Goal: Task Accomplishment & Management: Use online tool/utility

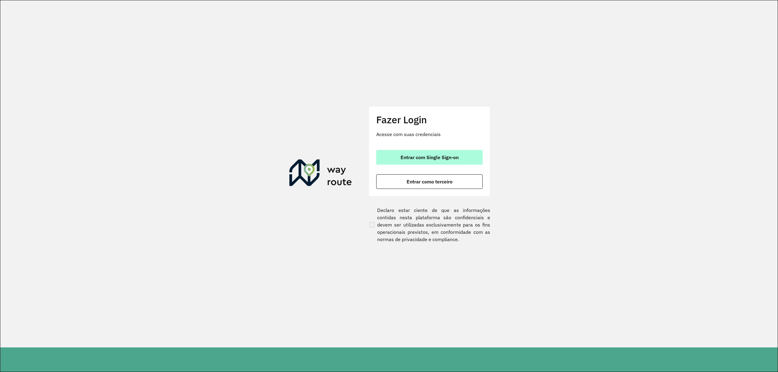
click at [425, 156] on span "Entrar com Single Sign-on" at bounding box center [430, 157] width 58 height 5
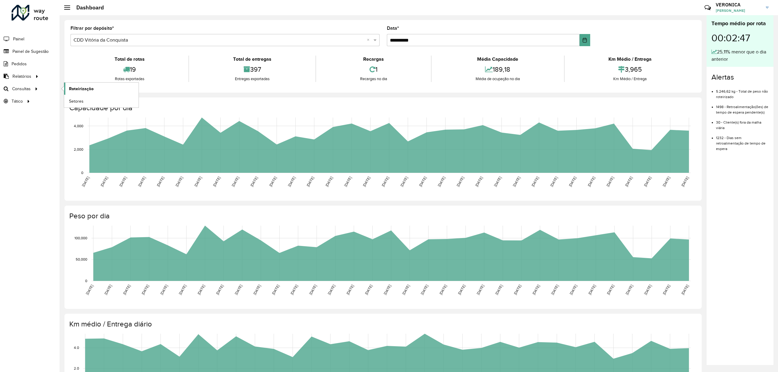
click at [78, 90] on span "Roteirização" at bounding box center [81, 89] width 25 height 6
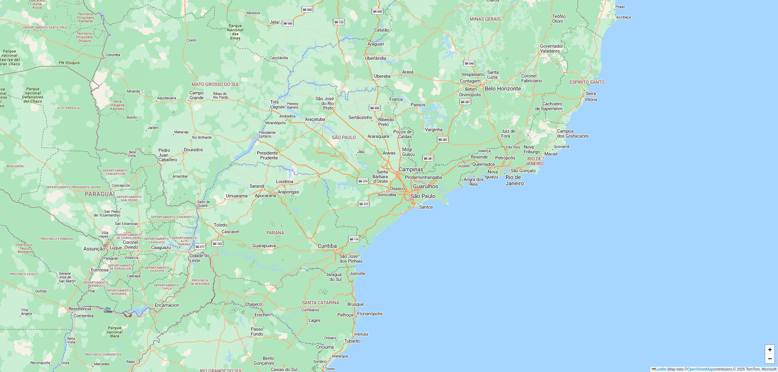
drag, startPoint x: 310, startPoint y: 143, endPoint x: 336, endPoint y: 147, distance: 26.0
click at [336, 147] on div "+ − Leaflet | Map data © OpenStreetMap contributors,© 2025 TomTom, Microsoft" at bounding box center [389, 186] width 778 height 372
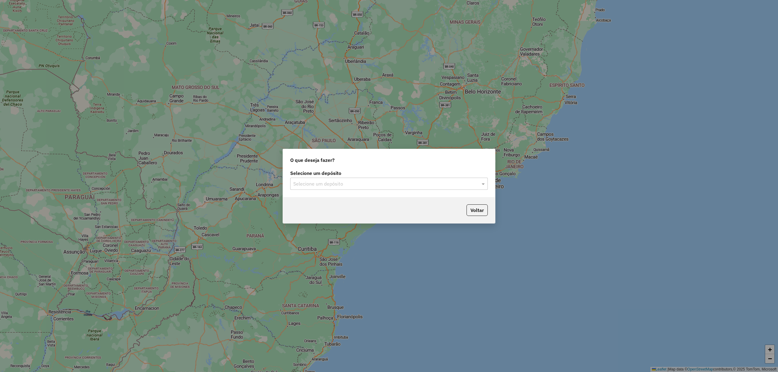
drag, startPoint x: 506, startPoint y: 233, endPoint x: 445, endPoint y: 224, distance: 62.1
click at [487, 236] on hb-router-mapa "Roteirizando... O que deseja fazer? Selecione um depósito Selecione um depósito…" at bounding box center [389, 186] width 778 height 372
click at [363, 186] on input "text" at bounding box center [382, 184] width 179 height 7
click at [332, 210] on span "CDD Vitória da Conquista" at bounding box center [320, 211] width 54 height 5
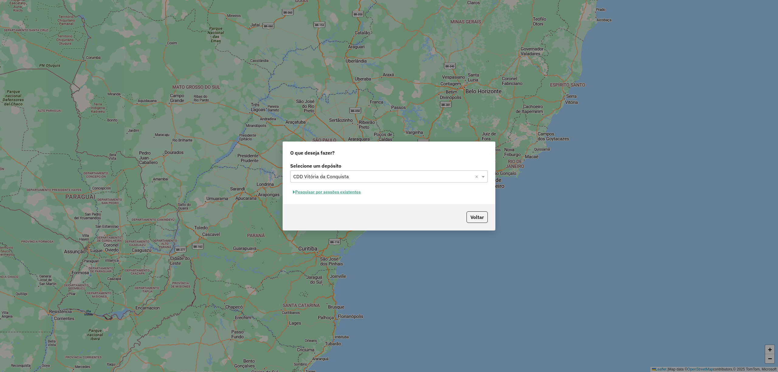
click at [332, 191] on button "Pesquisar por sessões existentes" at bounding box center [326, 192] width 73 height 9
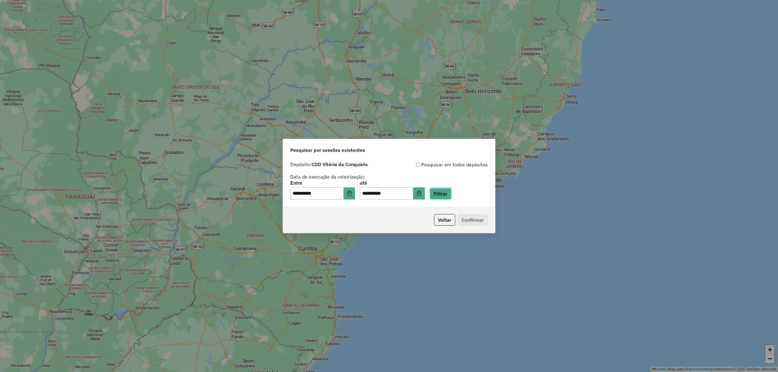
click at [449, 195] on button "Filtrar" at bounding box center [441, 194] width 22 height 12
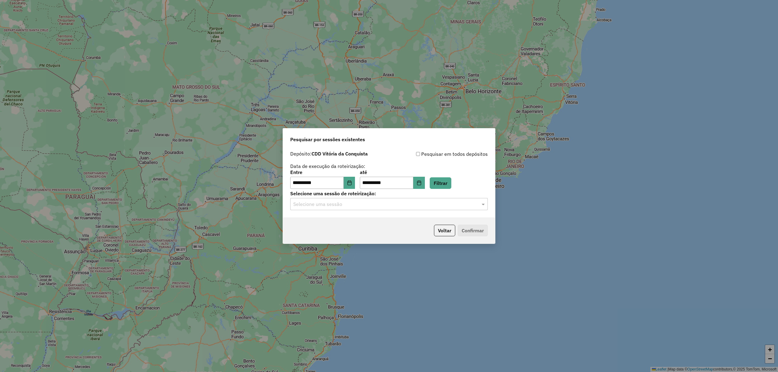
click at [440, 205] on input "text" at bounding box center [382, 204] width 179 height 7
click at [343, 222] on span "1290514 - [DATE] 18:30 (Rota | AS)" at bounding box center [328, 221] width 71 height 5
click at [473, 229] on button "Confirmar" at bounding box center [473, 231] width 30 height 12
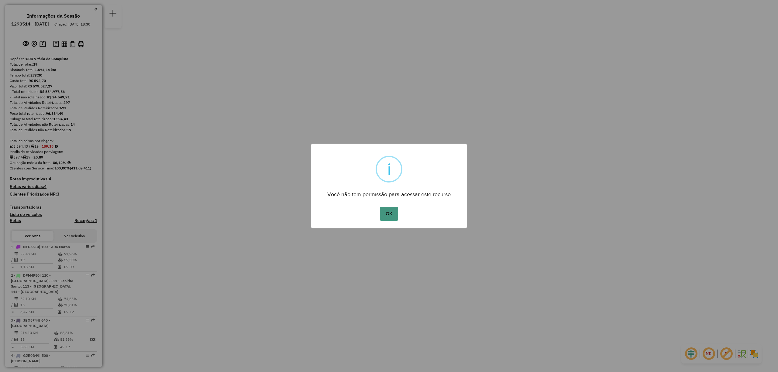
click at [387, 212] on button "OK" at bounding box center [389, 214] width 18 height 14
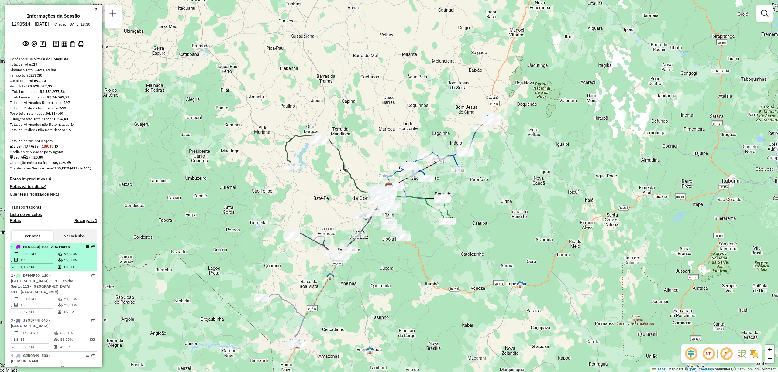
click at [52, 263] on td "19" at bounding box center [39, 260] width 38 height 6
select select "**********"
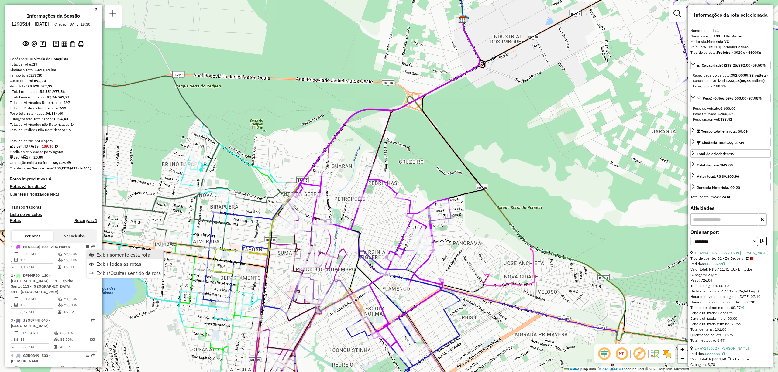
click at [89, 256] on span "Exibir somente esta rota" at bounding box center [91, 255] width 5 height 5
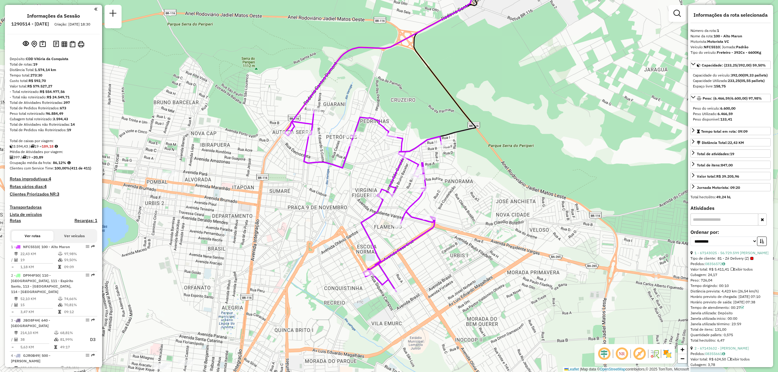
drag, startPoint x: 205, startPoint y: 238, endPoint x: 196, endPoint y: 176, distance: 62.5
click at [196, 176] on div "Janela de atendimento Grade de atendimento Capacidade Transportadoras Veículos …" at bounding box center [389, 186] width 778 height 372
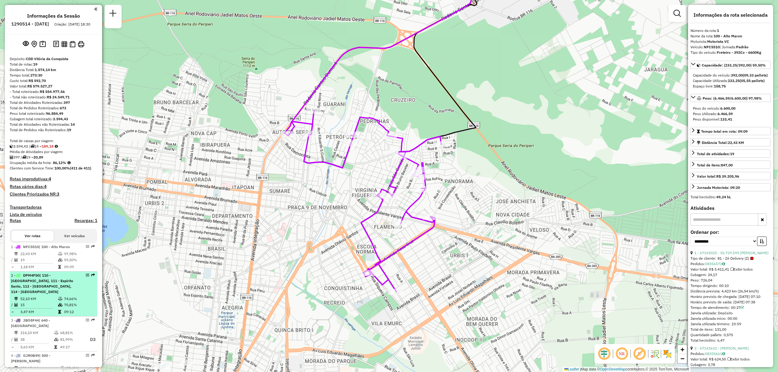
click at [35, 297] on td "52,10 KM" at bounding box center [39, 299] width 38 height 6
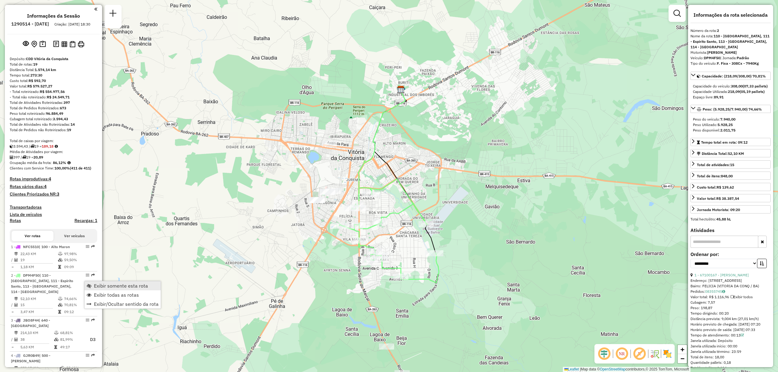
click at [93, 285] on link "Exibir somente esta rota" at bounding box center [122, 285] width 76 height 9
click at [620, 354] on em at bounding box center [622, 354] width 15 height 15
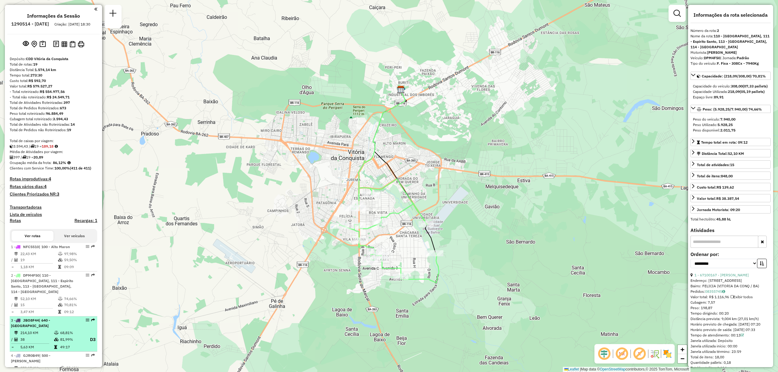
click at [42, 330] on td "214,10 KM" at bounding box center [37, 333] width 34 height 6
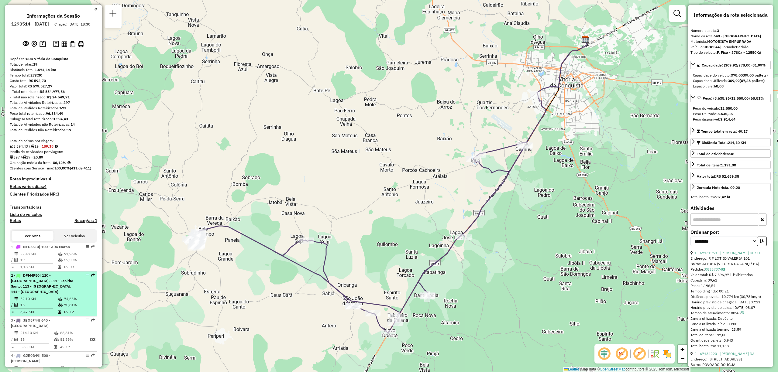
scroll to position [81, 0]
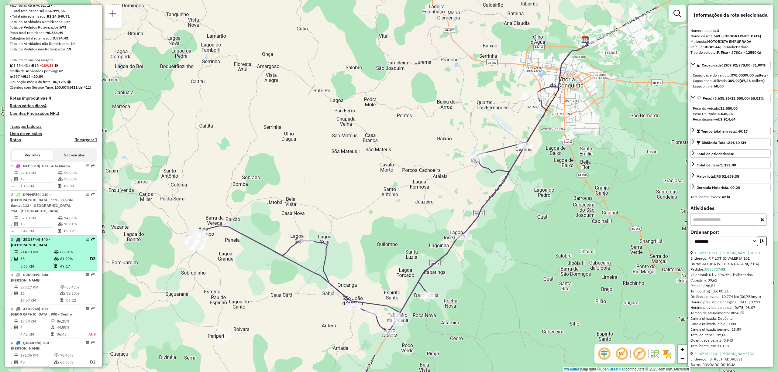
click at [39, 255] on td "38" at bounding box center [37, 259] width 34 height 8
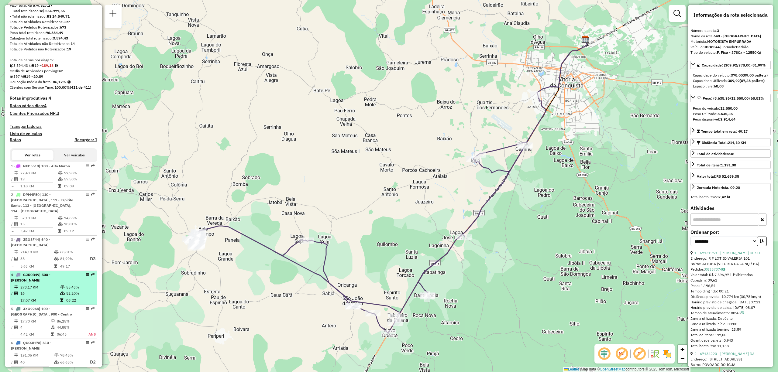
click at [40, 291] on td "16" at bounding box center [40, 294] width 40 height 6
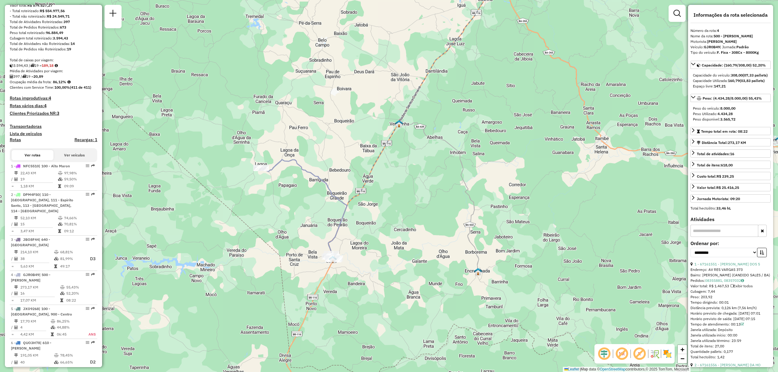
drag, startPoint x: 332, startPoint y: 288, endPoint x: 332, endPoint y: 203, distance: 84.8
click at [332, 203] on div "Janela de atendimento Grade de atendimento Capacidade Transportadoras Veículos …" at bounding box center [389, 186] width 778 height 372
click at [32, 319] on td "17,70 KM" at bounding box center [35, 322] width 30 height 6
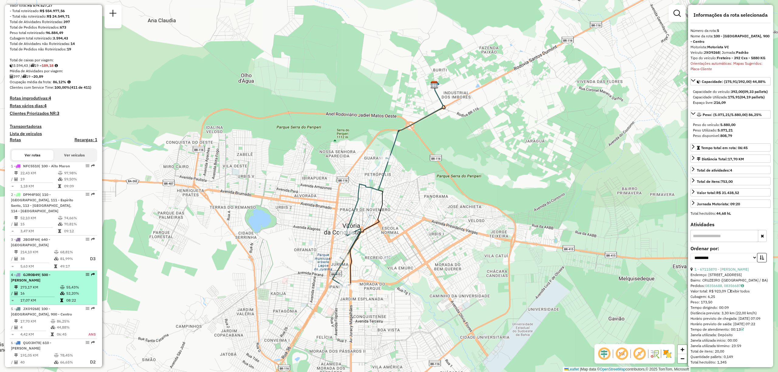
click at [32, 277] on div "4 - GJR0B49 | 500 - Cândido Sales" at bounding box center [43, 277] width 64 height 11
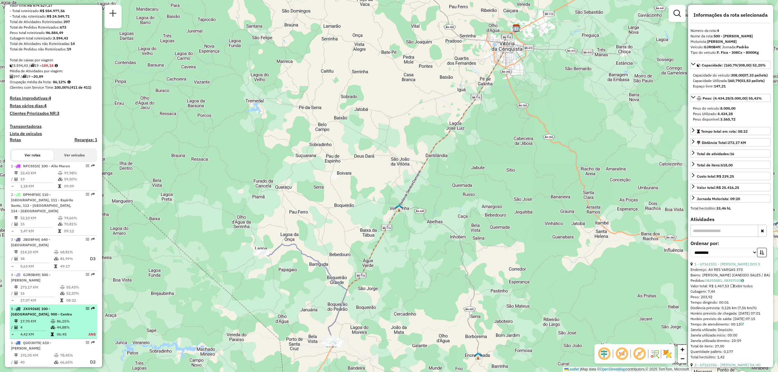
click at [29, 319] on td "17,70 KM" at bounding box center [35, 322] width 30 height 6
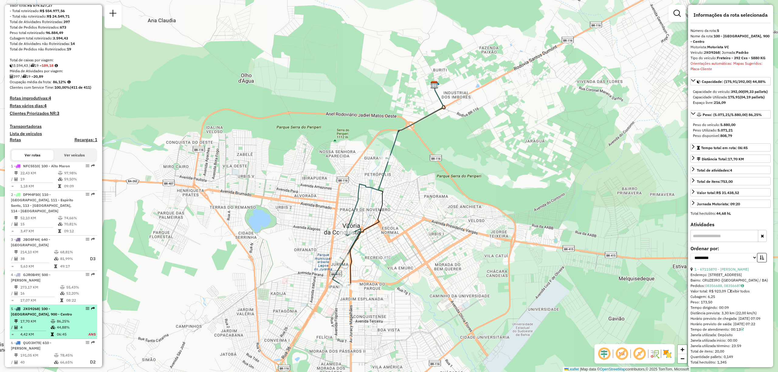
scroll to position [162, 0]
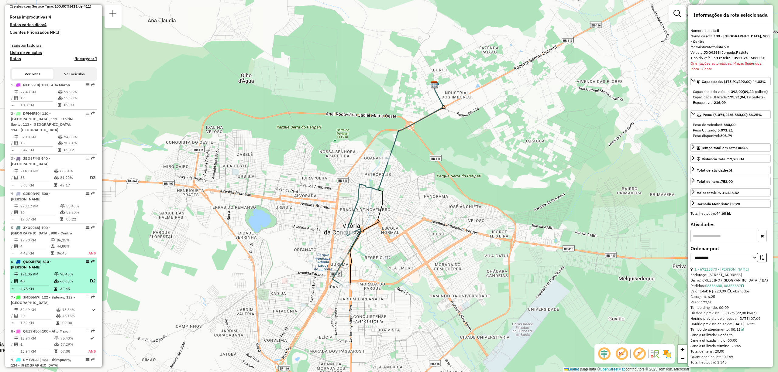
click at [30, 271] on td "191,05 KM" at bounding box center [37, 274] width 34 height 6
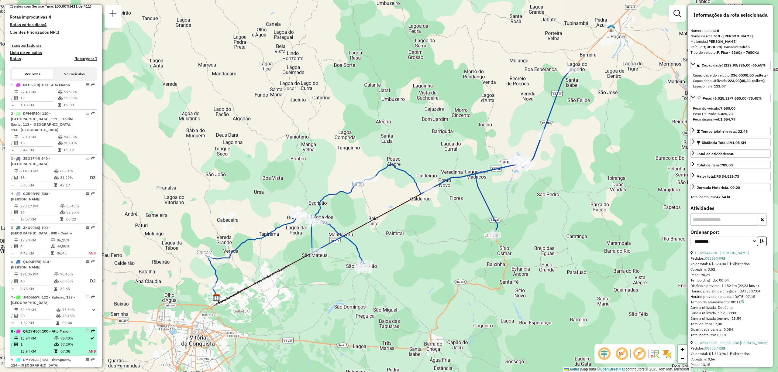
click at [41, 336] on td "13,94 KM" at bounding box center [37, 339] width 34 height 6
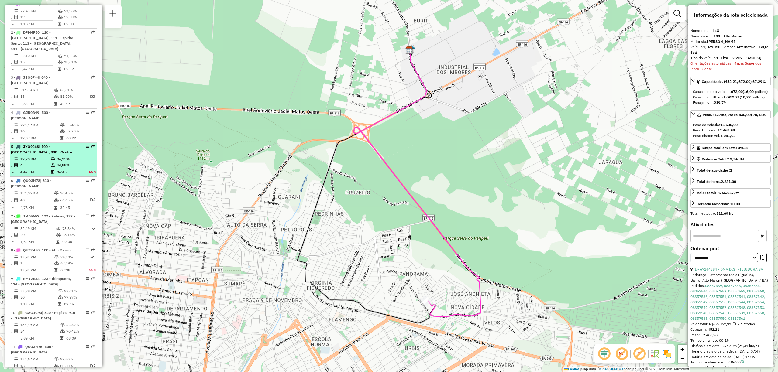
scroll to position [284, 0]
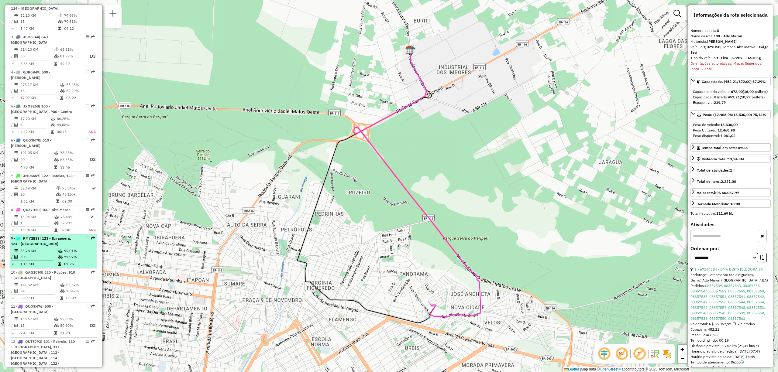
click at [32, 248] on td "33,78 KM" at bounding box center [39, 251] width 38 height 6
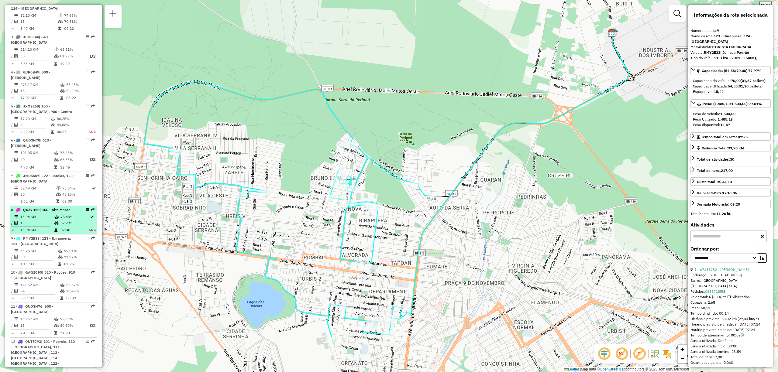
scroll to position [365, 0]
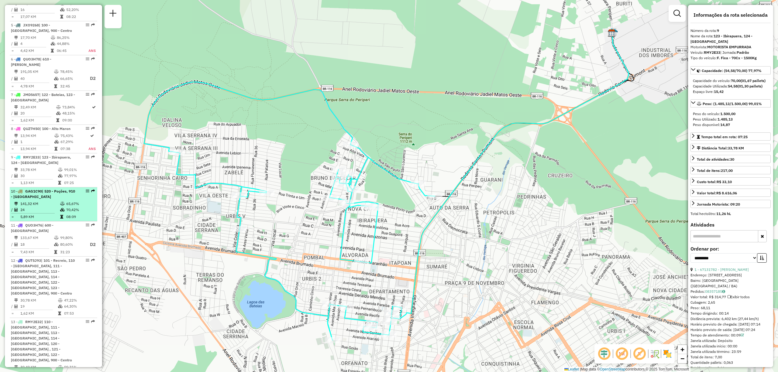
click at [18, 201] on td at bounding box center [17, 204] width 6 height 6
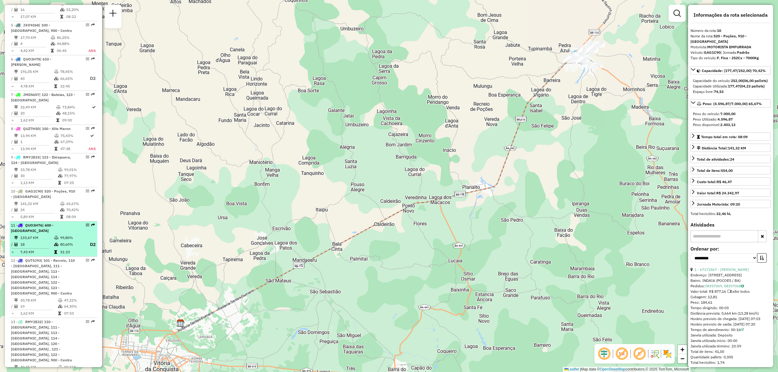
drag, startPoint x: 45, startPoint y: 230, endPoint x: 43, endPoint y: 236, distance: 6.4
click at [45, 230] on li "11 - QUO3H76 | 600 - Barra do Choça 133,67 KM 99,80% / 18 80,60% D2 = 7,43 KM 3…" at bounding box center [54, 240] width 88 height 36
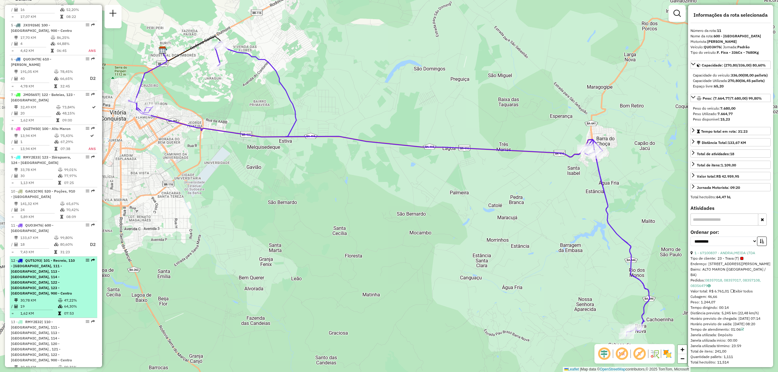
click at [38, 265] on span "| 101 - Recreio, 110 - Boa Vista, 111 - Espirito Santo, 113 - Felícia, 114 - Ju…" at bounding box center [43, 276] width 64 height 37
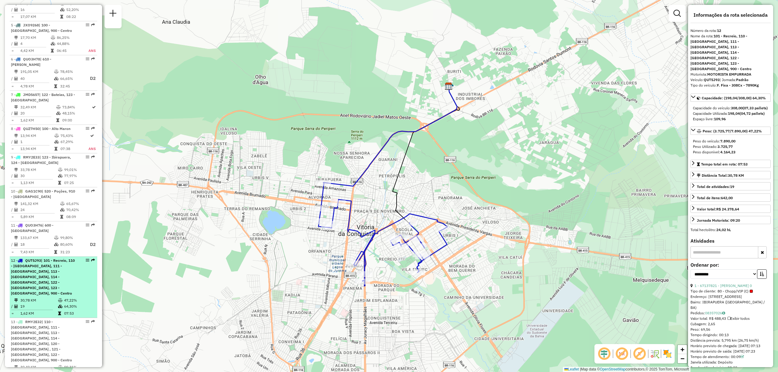
scroll to position [405, 0]
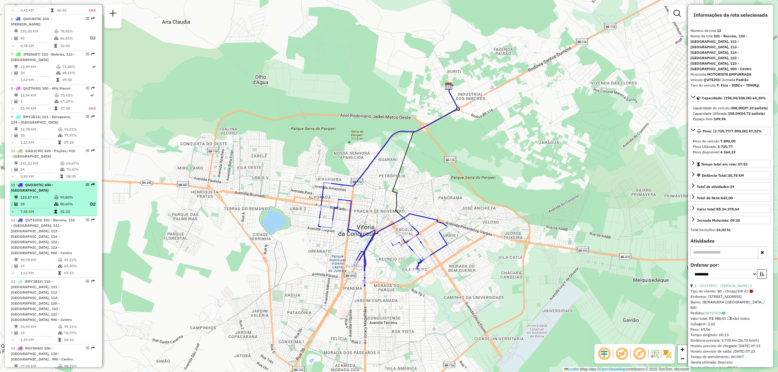
click at [41, 201] on td "18" at bounding box center [37, 205] width 34 height 8
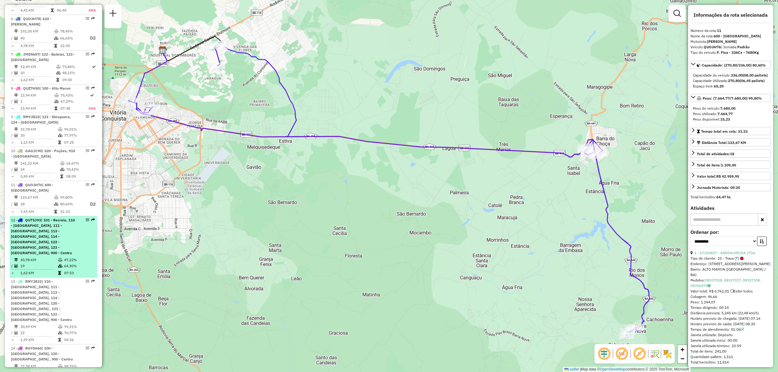
click at [41, 257] on td "30,78 KM" at bounding box center [39, 260] width 38 height 6
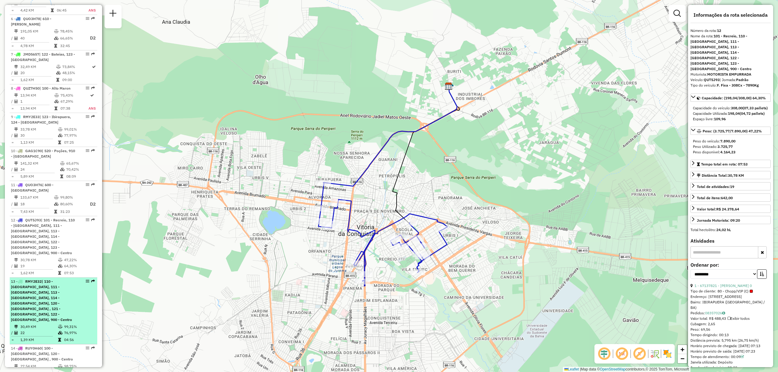
click at [36, 288] on div "13 - RMY2E32 | 110 - Boa Vista, 111 - Espirito Santo, 113 - Felícia, 114 - Jure…" at bounding box center [43, 301] width 64 height 44
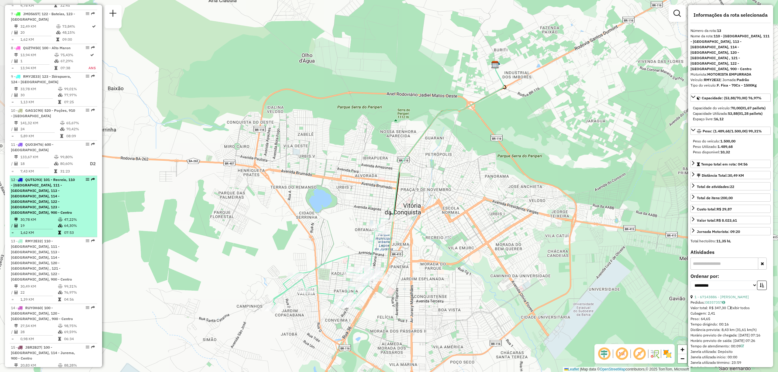
scroll to position [527, 0]
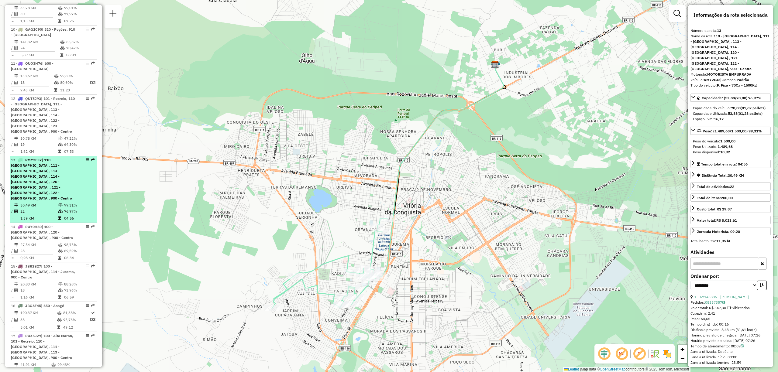
click at [31, 160] on span "| 110 - Boa Vista, 111 - Espirito Santo, 113 - Felícia, 114 - Jurema, 120 - Pat…" at bounding box center [41, 179] width 61 height 43
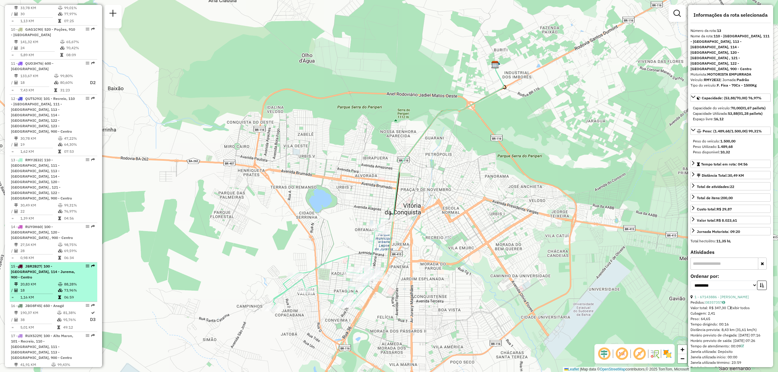
click at [38, 264] on span "| 100 - Alto Maron, 114 - Jurema, 900 - Centro" at bounding box center [43, 272] width 64 height 16
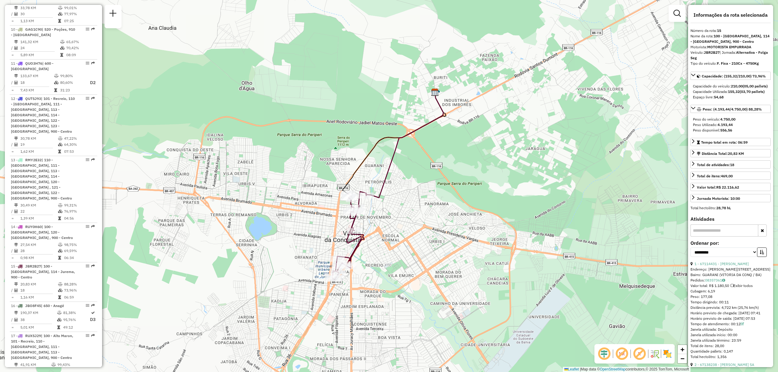
scroll to position [648, 0]
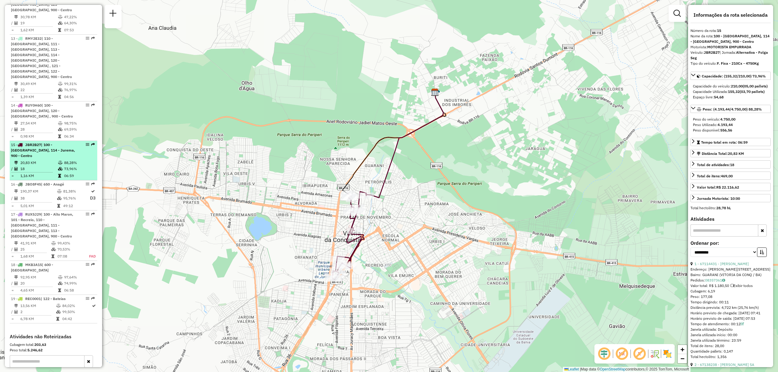
click at [38, 160] on td "20,83 KM" at bounding box center [39, 163] width 38 height 6
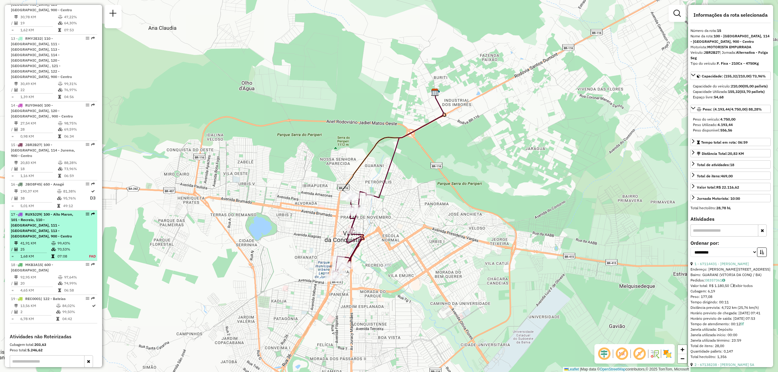
click at [37, 212] on span "| 100 - Alto Maron, 101 - Recreio, 110 - Boa Vista, 111 - Espirito Santo, 113 -…" at bounding box center [42, 225] width 62 height 26
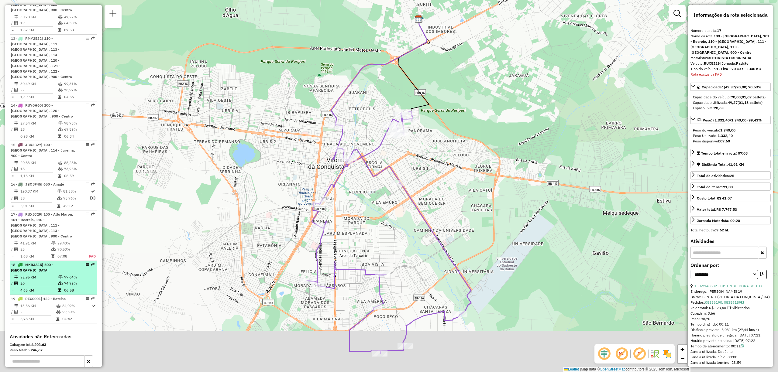
scroll to position [669, 0]
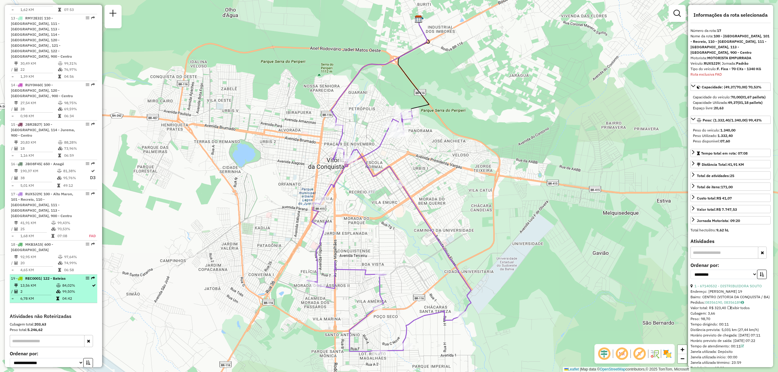
click at [38, 275] on li "19 - REC0001 | 122 - Bateias 13,56 KM 84,02% / 2 99,50% = 6,78 KM 04:42" at bounding box center [54, 289] width 88 height 29
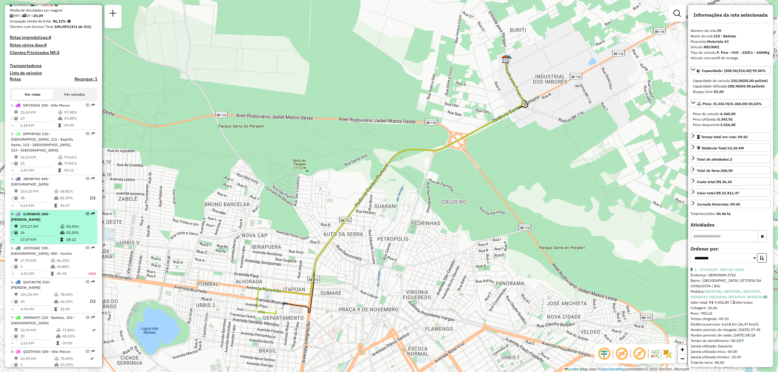
scroll to position [182, 0]
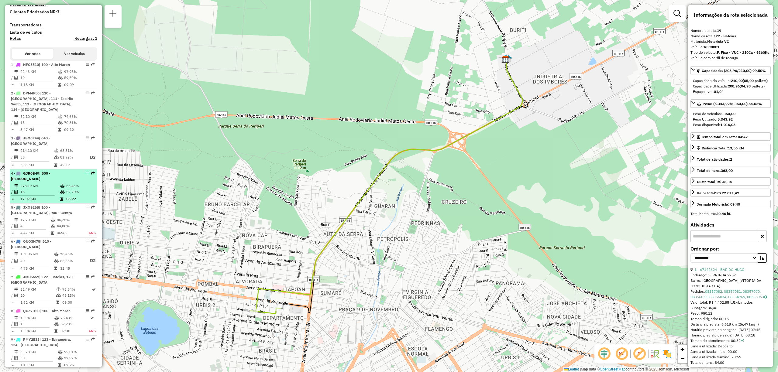
click at [45, 195] on td at bounding box center [35, 195] width 49 height 1
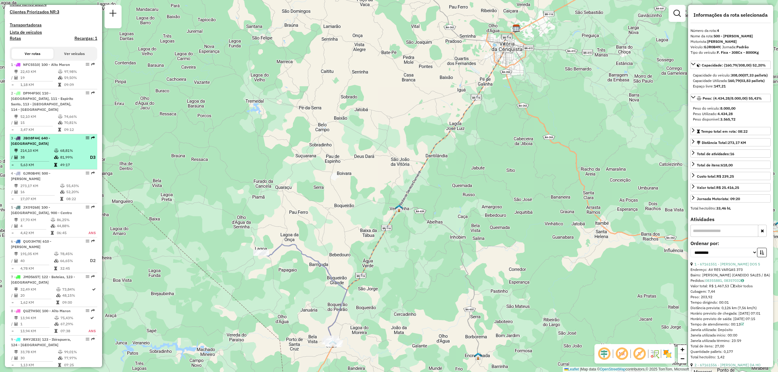
click at [48, 148] on td "214,10 KM" at bounding box center [37, 151] width 34 height 6
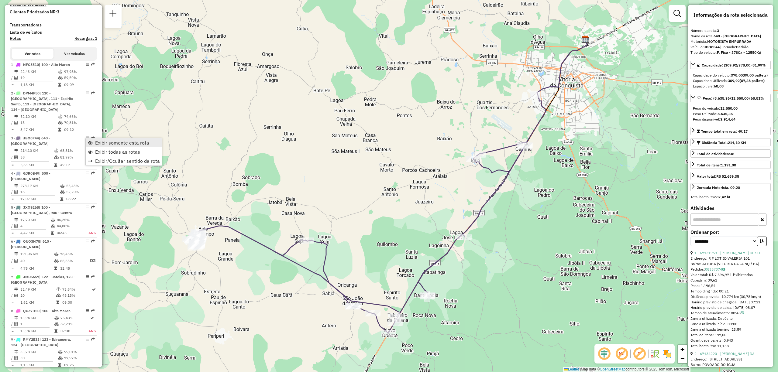
click at [115, 142] on span "Exibir somente esta rota" at bounding box center [122, 142] width 54 height 5
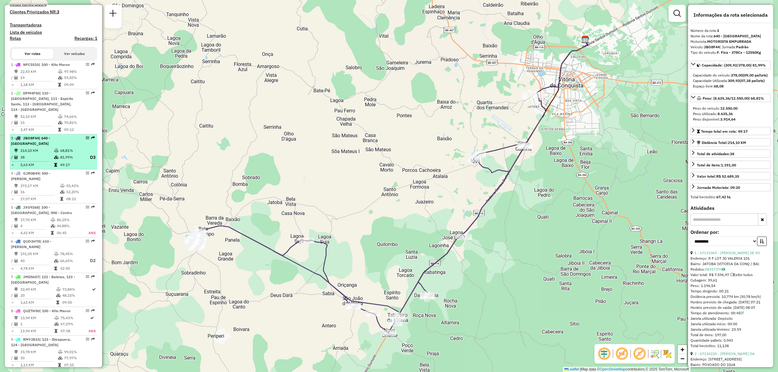
click at [45, 140] on span "| 640 - Belo Campo" at bounding box center [30, 141] width 39 height 10
click at [50, 140] on span "| 640 - Belo Campo" at bounding box center [30, 141] width 39 height 10
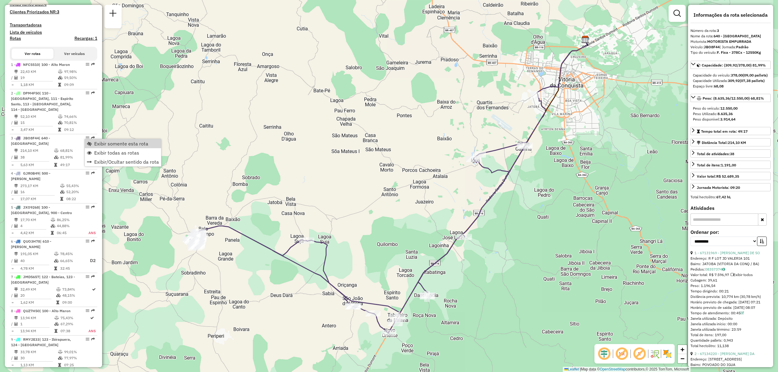
drag, startPoint x: 95, startPoint y: 143, endPoint x: 290, endPoint y: 241, distance: 217.3
click at [95, 143] on span "Exibir somente esta rota" at bounding box center [121, 143] width 54 height 5
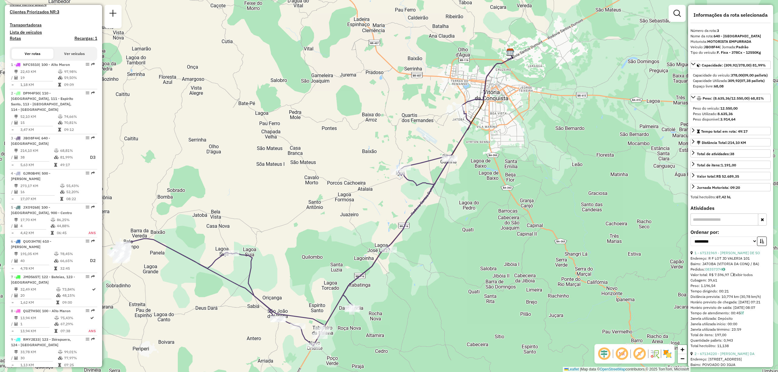
drag, startPoint x: 408, startPoint y: 177, endPoint x: 333, endPoint y: 190, distance: 76.1
click at [333, 190] on div "Janela de atendimento Grade de atendimento Capacidade Transportadoras Veículos …" at bounding box center [389, 186] width 778 height 372
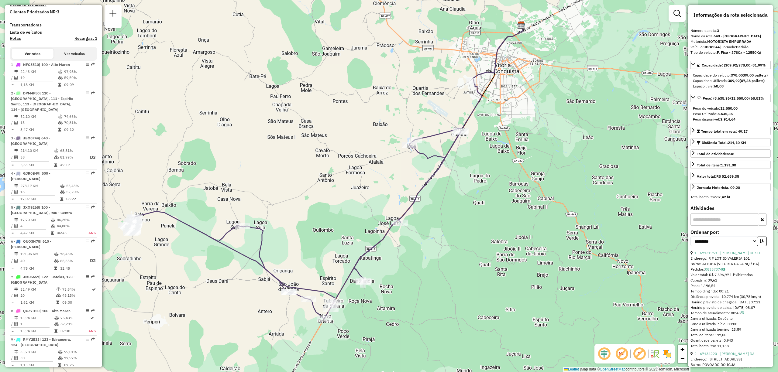
drag, startPoint x: 286, startPoint y: 215, endPoint x: 297, endPoint y: 188, distance: 29.2
click at [297, 188] on div "Janela de atendimento Grade de atendimento Capacidade Transportadoras Veículos …" at bounding box center [389, 186] width 778 height 372
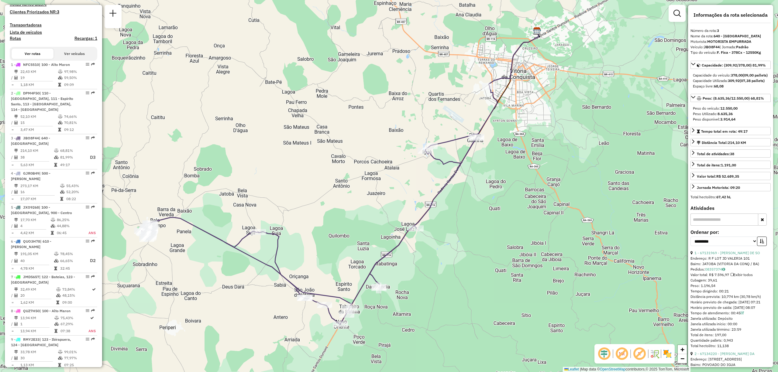
drag, startPoint x: 171, startPoint y: 201, endPoint x: 187, endPoint y: 207, distance: 16.8
click at [187, 207] on div "Janela de atendimento Grade de atendimento Capacidade Transportadoras Veículos …" at bounding box center [389, 186] width 778 height 372
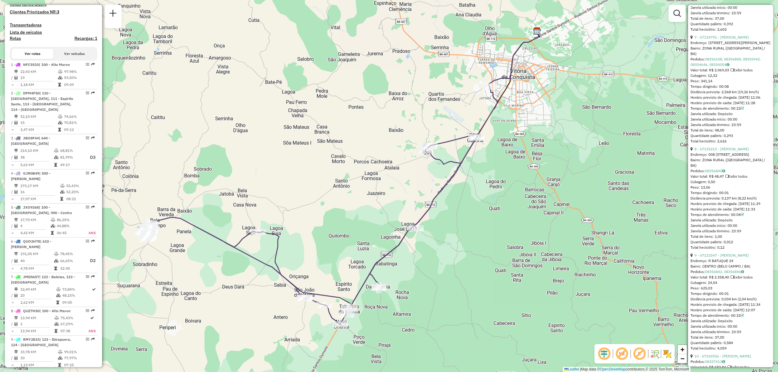
scroll to position [1013, 0]
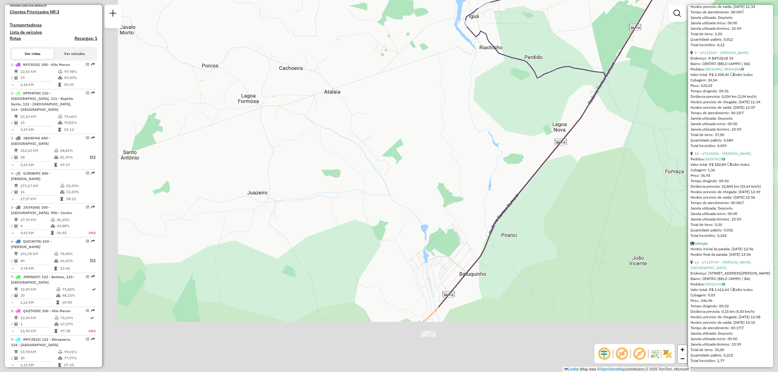
drag, startPoint x: 306, startPoint y: 222, endPoint x: 475, endPoint y: 104, distance: 205.9
click at [475, 104] on div "Janela de atendimento Grade de atendimento Capacidade Transportadoras Veículos …" at bounding box center [389, 186] width 778 height 372
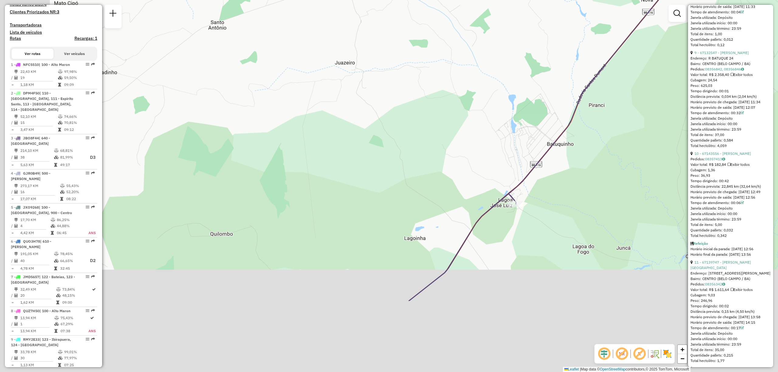
drag, startPoint x: 280, startPoint y: 250, endPoint x: 342, endPoint y: 111, distance: 151.9
click at [341, 114] on div "Janela de atendimento Grade de atendimento Capacidade Transportadoras Veículos …" at bounding box center [389, 186] width 778 height 372
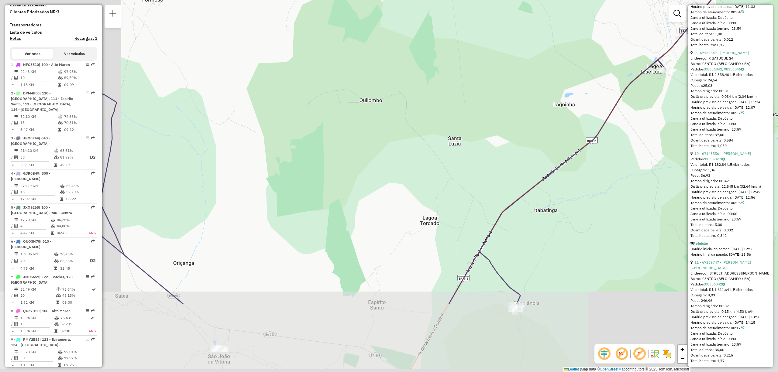
drag, startPoint x: 209, startPoint y: 204, endPoint x: 351, endPoint y: 109, distance: 171.3
click at [362, 92] on div "Janela de atendimento Grade de atendimento Capacidade Transportadoras Veículos …" at bounding box center [389, 186] width 778 height 372
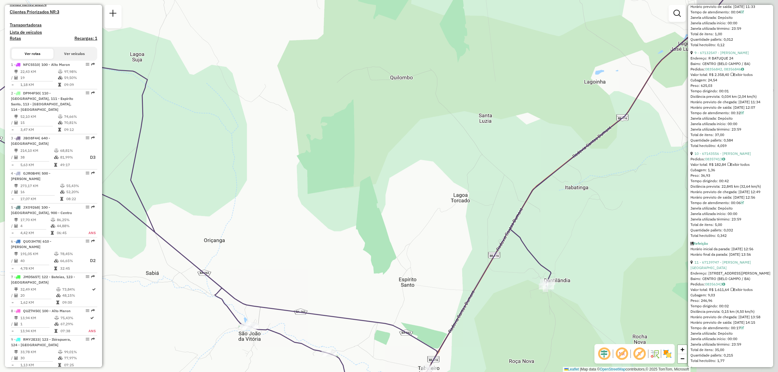
drag, startPoint x: 297, startPoint y: 222, endPoint x: 276, endPoint y: 191, distance: 37.8
click at [274, 192] on div "Janela de atendimento Grade de atendimento Capacidade Transportadoras Veículos …" at bounding box center [389, 186] width 778 height 372
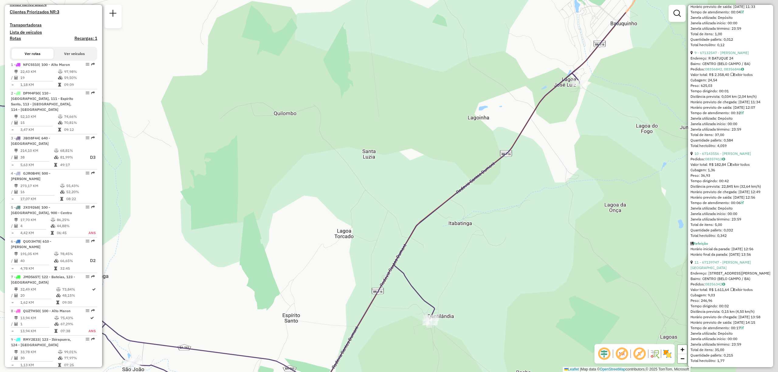
drag, startPoint x: 468, startPoint y: 105, endPoint x: 342, endPoint y: 179, distance: 146.3
click at [346, 179] on div "Janela de atendimento Grade de atendimento Capacidade Transportadoras Veículos …" at bounding box center [389, 186] width 778 height 372
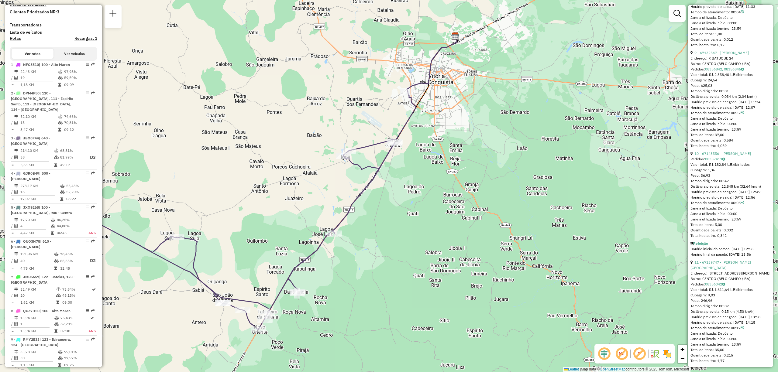
drag, startPoint x: 329, startPoint y: 31, endPoint x: 275, endPoint y: 106, distance: 92.2
click at [275, 106] on div "Janela de atendimento Grade de atendimento Capacidade Transportadoras Veículos …" at bounding box center [389, 186] width 778 height 372
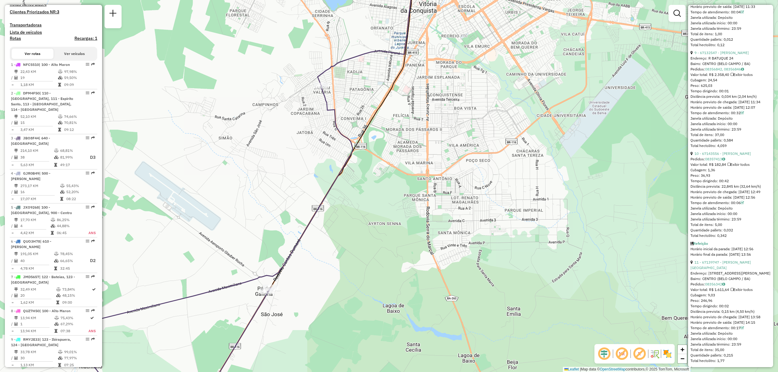
drag, startPoint x: 305, startPoint y: 153, endPoint x: 252, endPoint y: 179, distance: 58.9
click at [252, 179] on div "Janela de atendimento Grade de atendimento Capacidade Transportadoras Veículos …" at bounding box center [389, 186] width 778 height 372
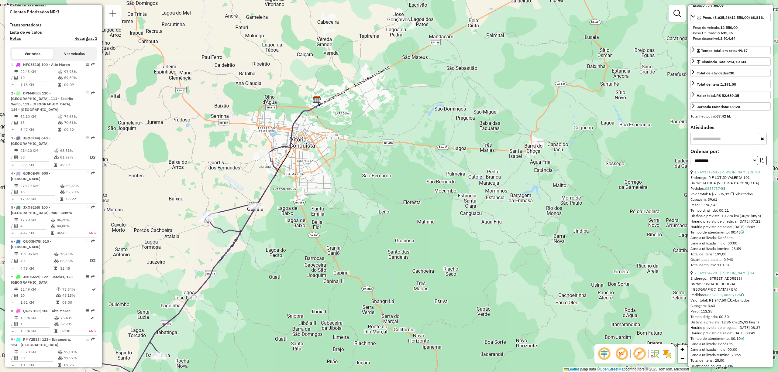
scroll to position [0, 0]
